Goal: Information Seeking & Learning: Find specific fact

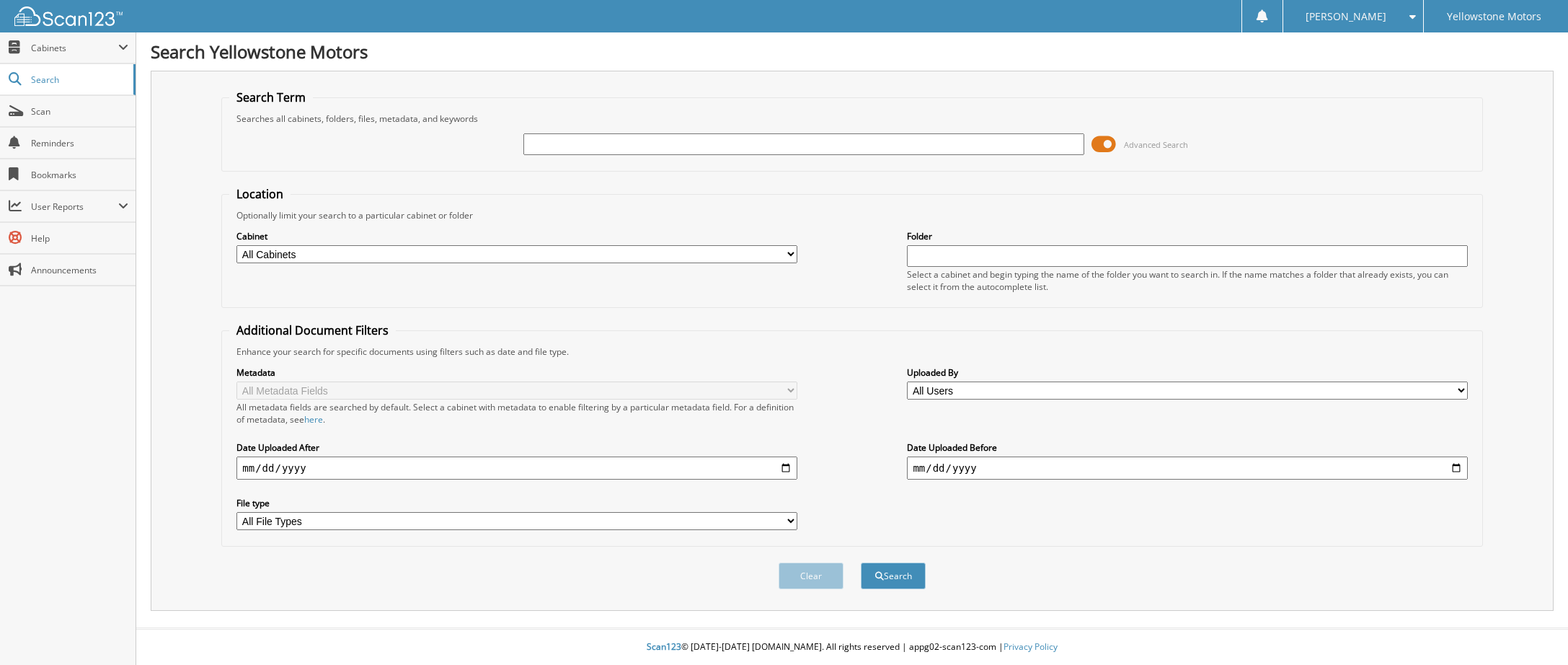
click at [608, 142] on input "text" at bounding box center [803, 144] width 560 height 22
type input "[PERSON_NAME]"
click at [861, 562] on button "Search" at bounding box center [893, 575] width 65 height 26
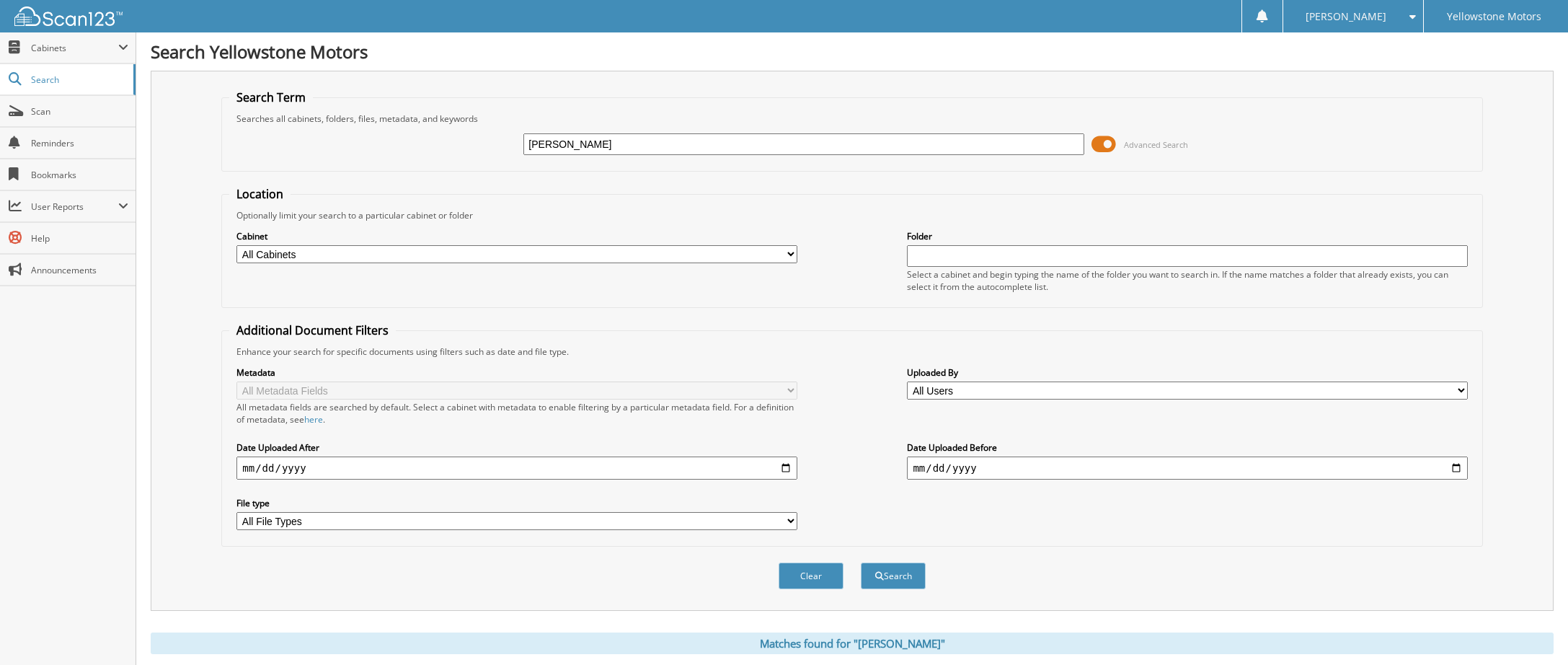
click at [648, 144] on input "[PERSON_NAME]" at bounding box center [803, 144] width 560 height 22
type input "[PERSON_NAME]"
click at [861, 562] on button "Search" at bounding box center [893, 575] width 65 height 26
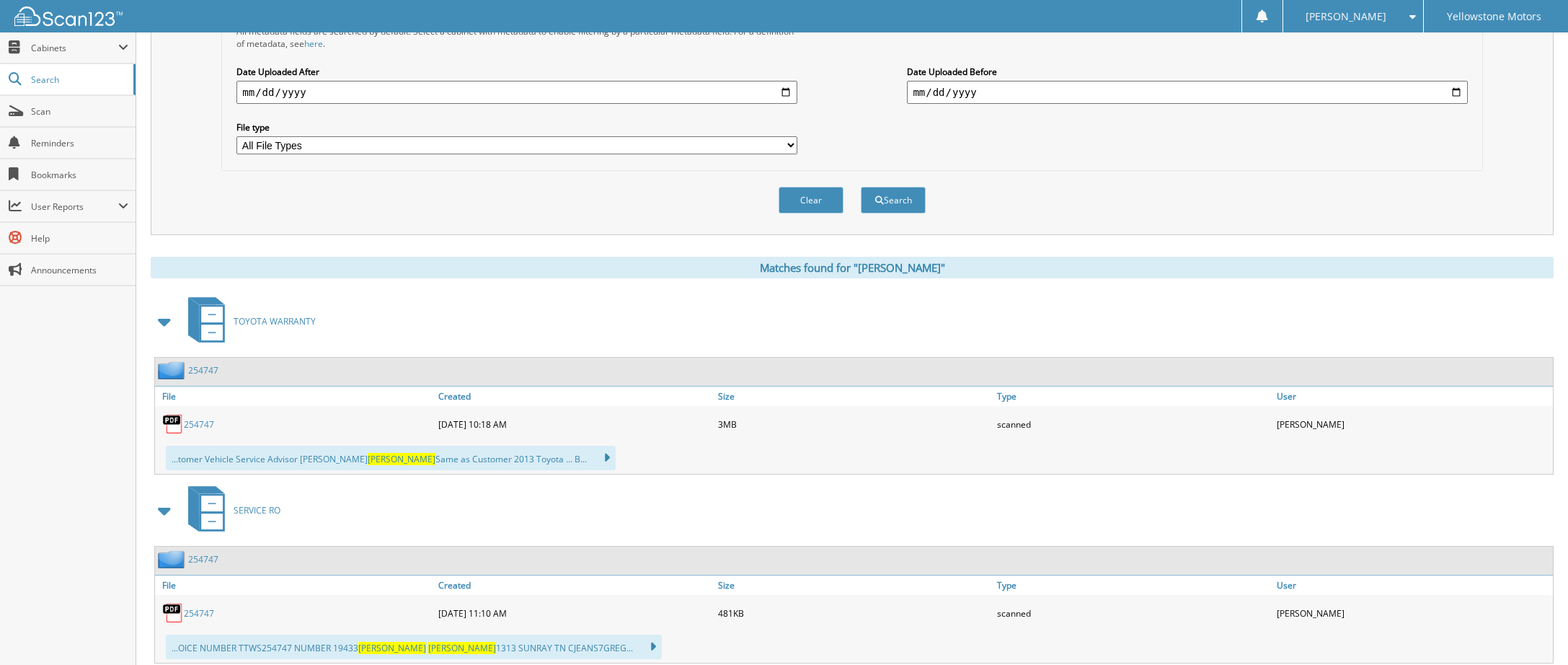
scroll to position [409, 0]
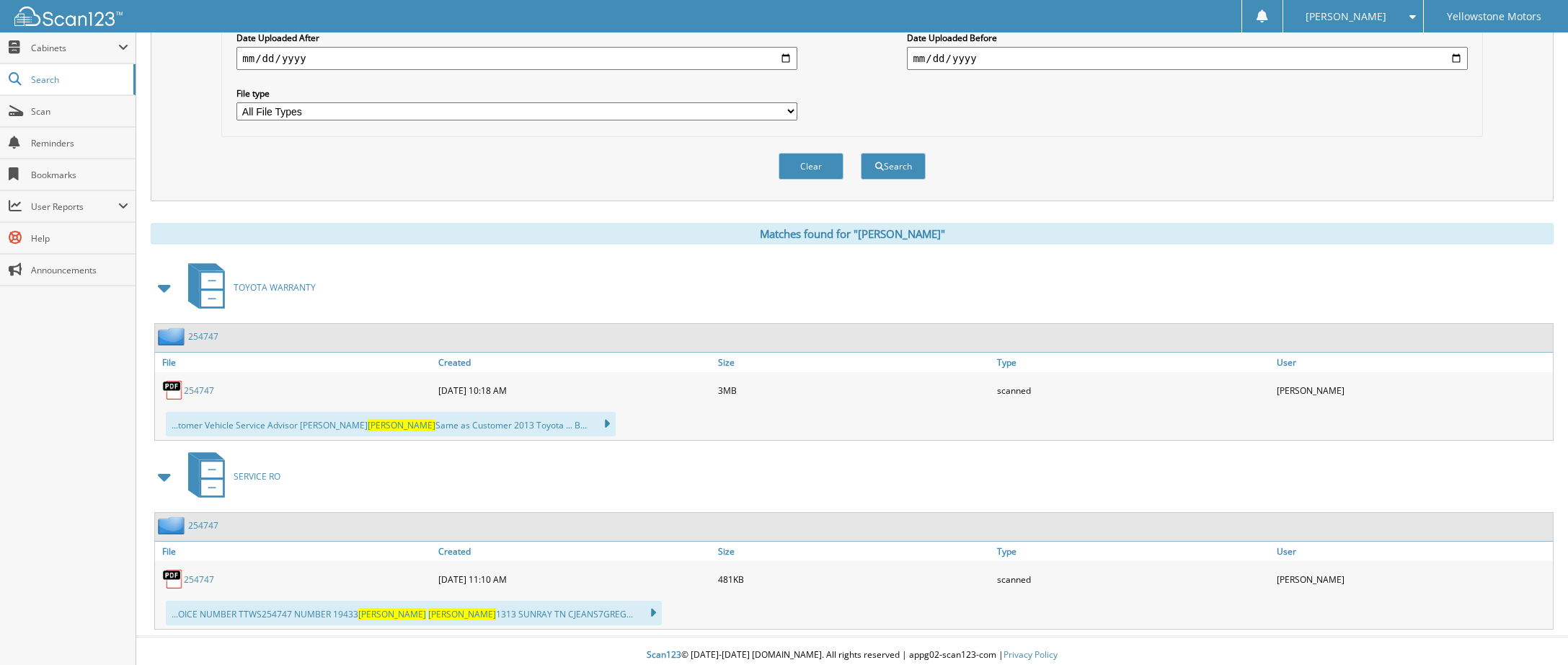
click at [199, 385] on link "254747" at bounding box center [199, 391] width 30 height 12
click at [207, 330] on link "254747" at bounding box center [204, 336] width 30 height 12
